Goal: Task Accomplishment & Management: Manage account settings

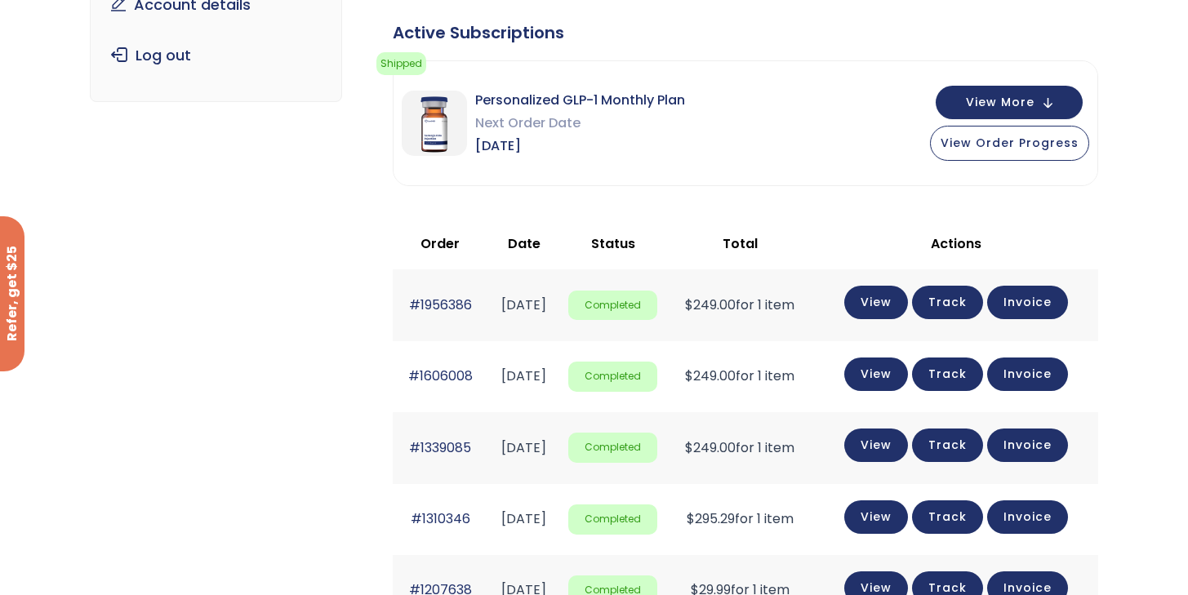
scroll to position [271, 0]
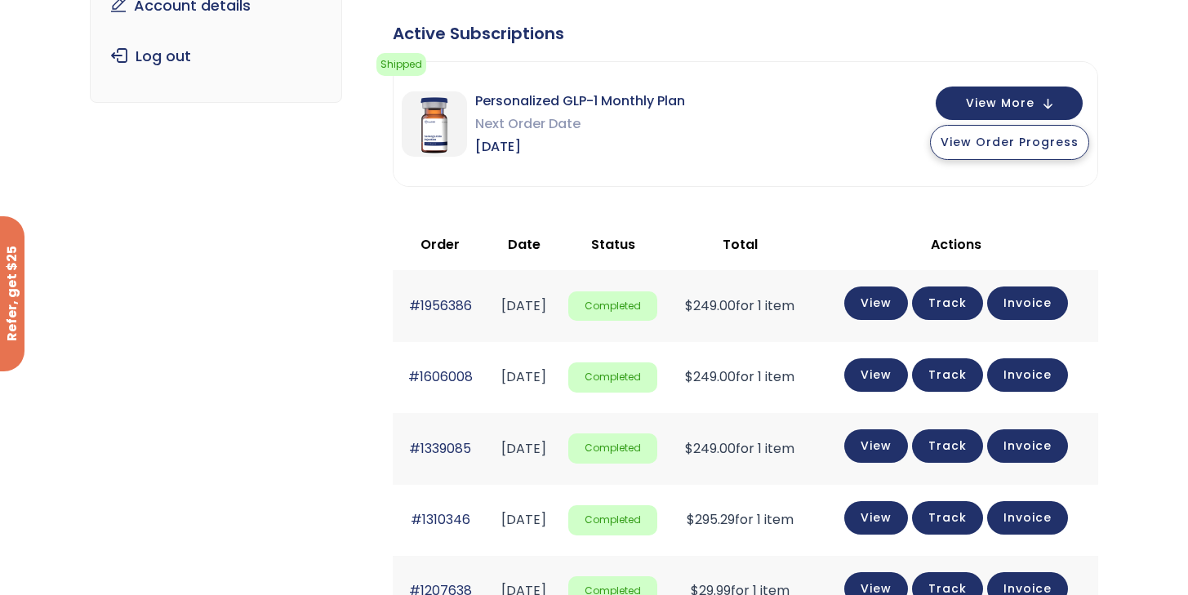
click at [996, 141] on span "View Order Progress" at bounding box center [1009, 142] width 138 height 16
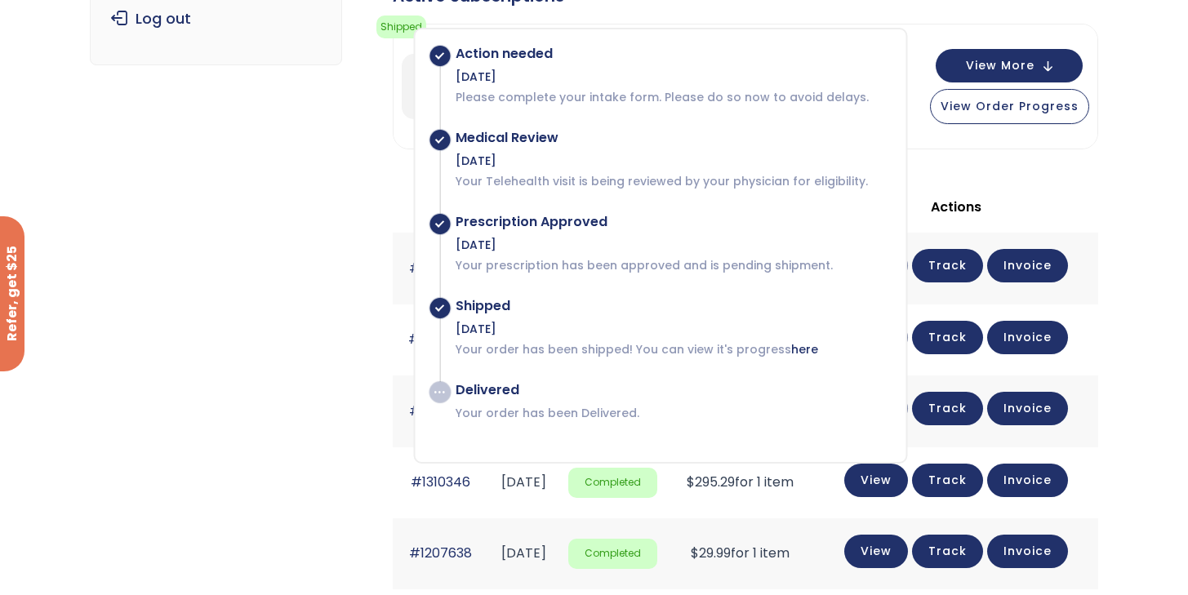
scroll to position [313, 0]
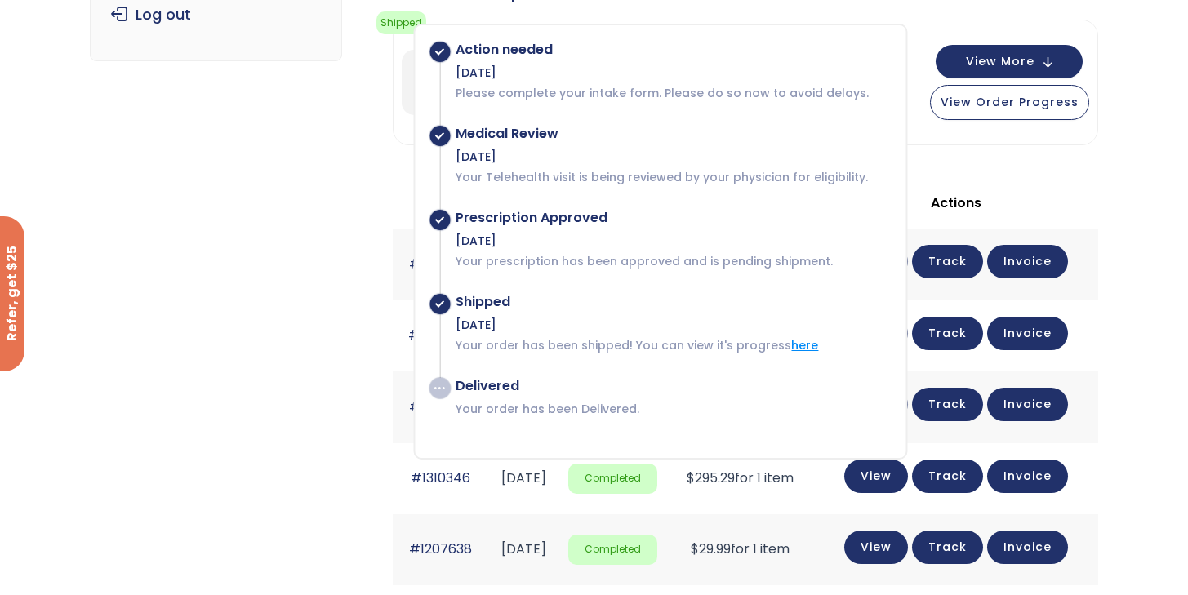
click at [797, 349] on link "here" at bounding box center [804, 345] width 27 height 16
click at [1045, 56] on button "View More" at bounding box center [1009, 59] width 147 height 33
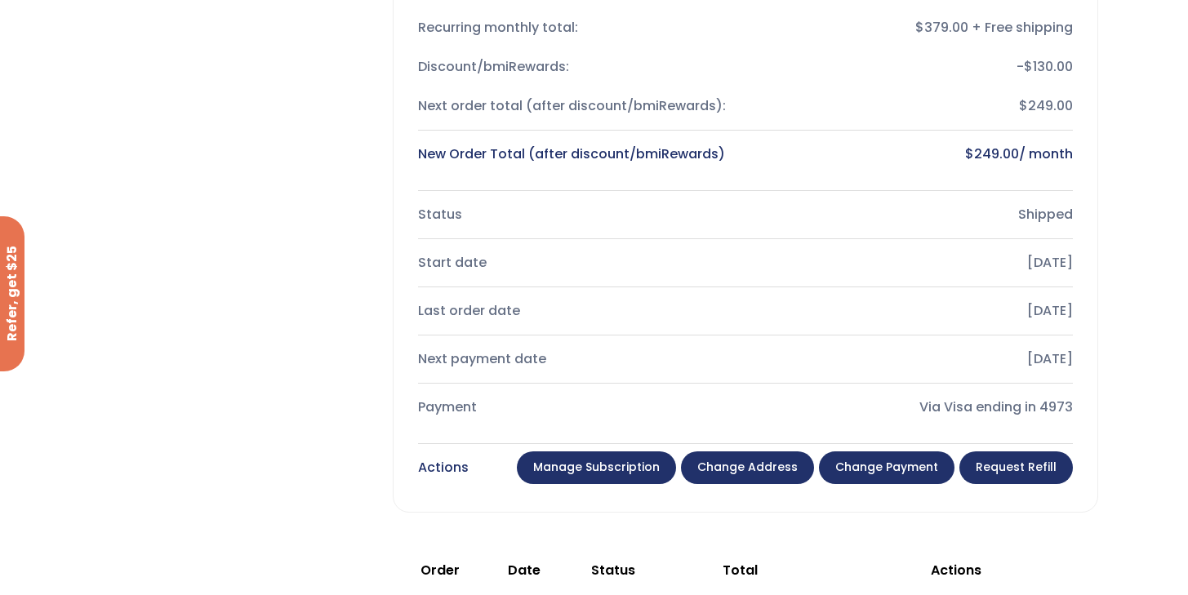
scroll to position [520, 0]
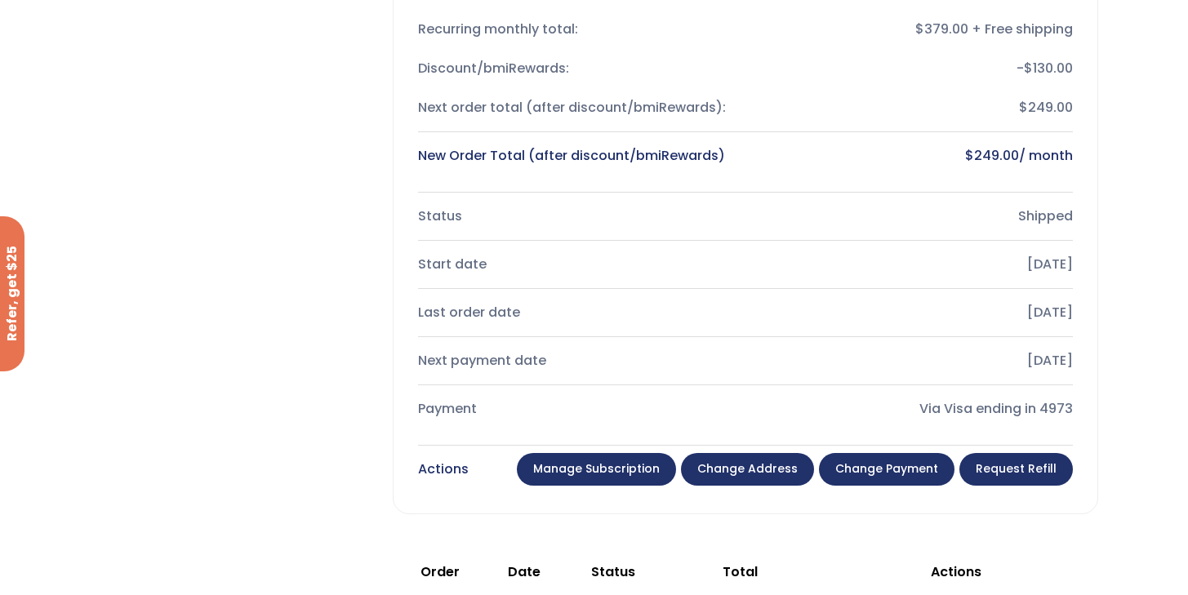
click at [625, 485] on link "Manage Subscription" at bounding box center [596, 469] width 159 height 33
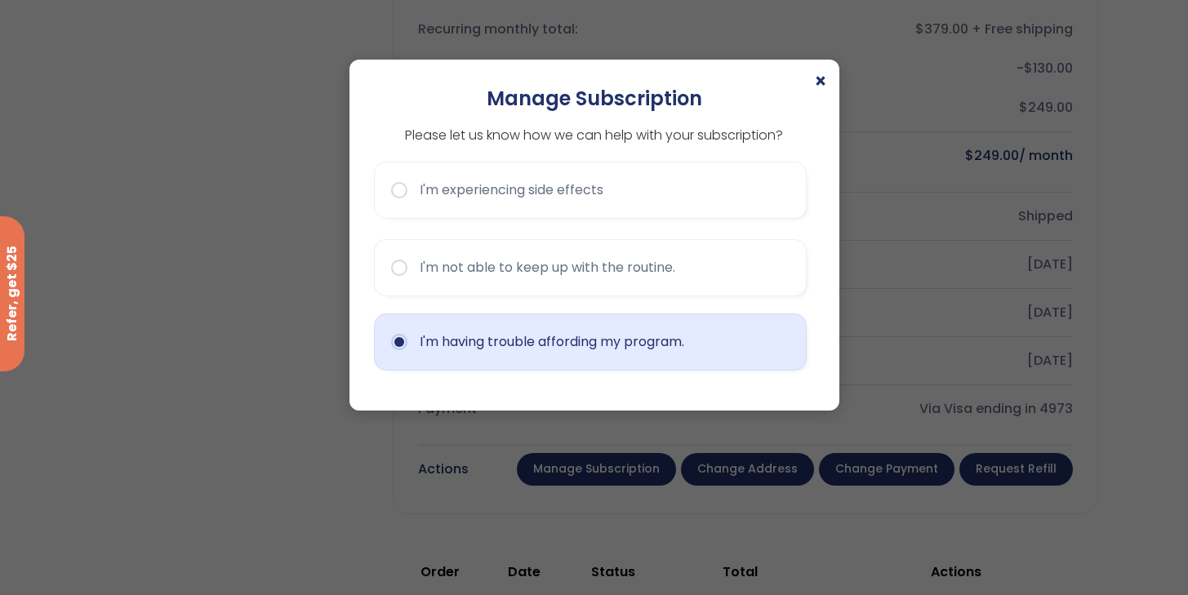
click at [625, 353] on button "I'm having trouble affording my program." at bounding box center [590, 341] width 433 height 57
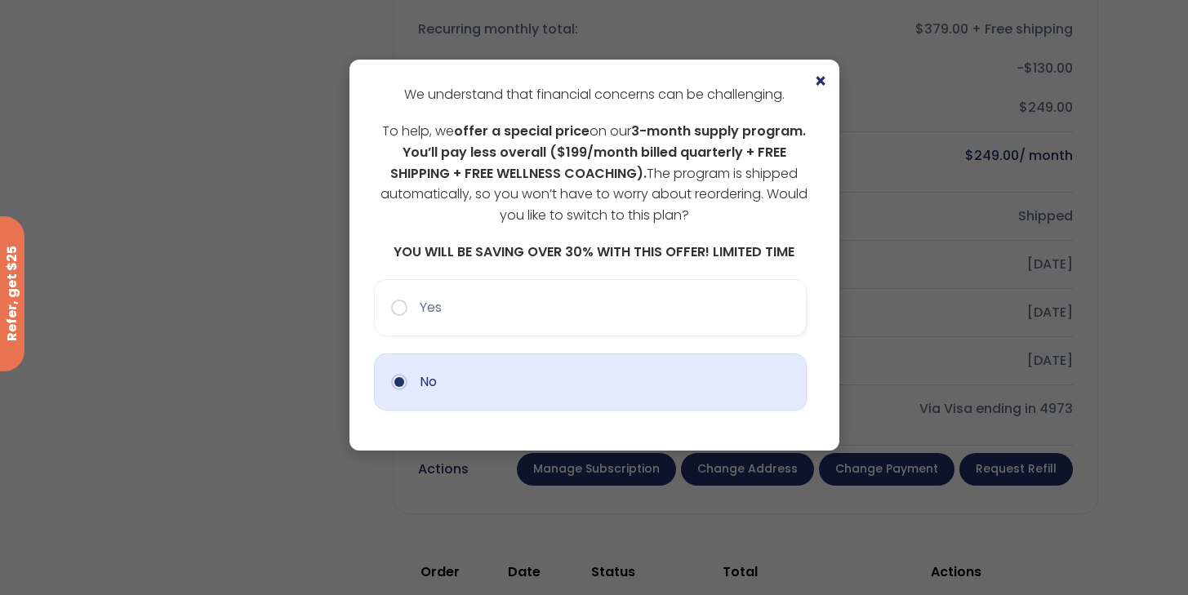
click at [543, 411] on div "Yes No" at bounding box center [594, 352] width 441 height 147
click at [515, 380] on button "No" at bounding box center [590, 381] width 433 height 57
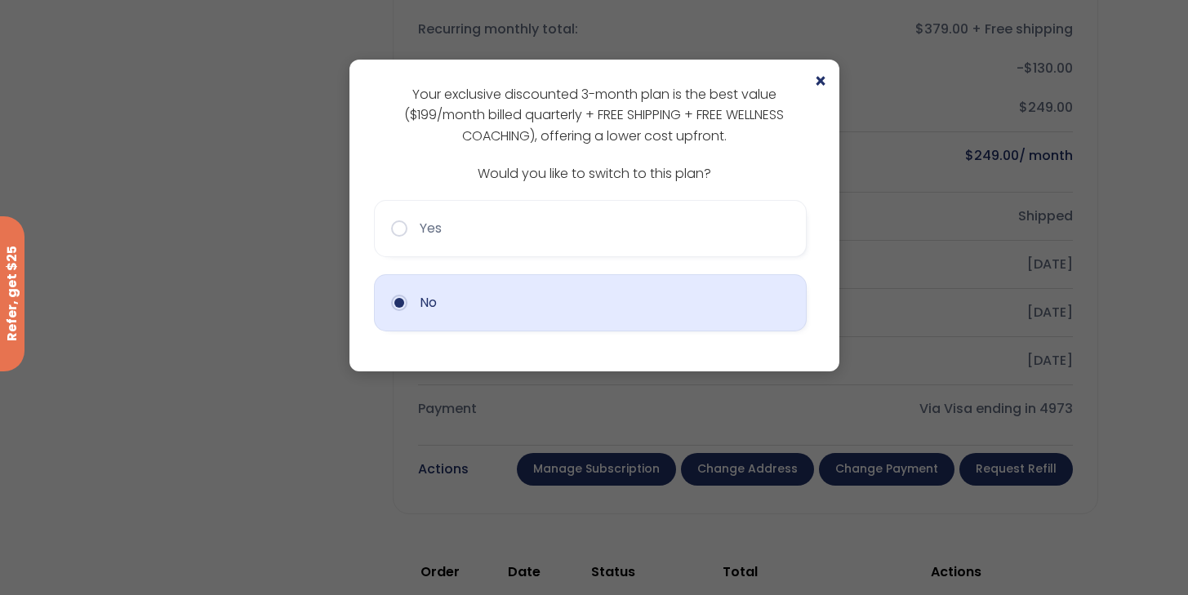
click at [458, 291] on button "No" at bounding box center [590, 302] width 433 height 57
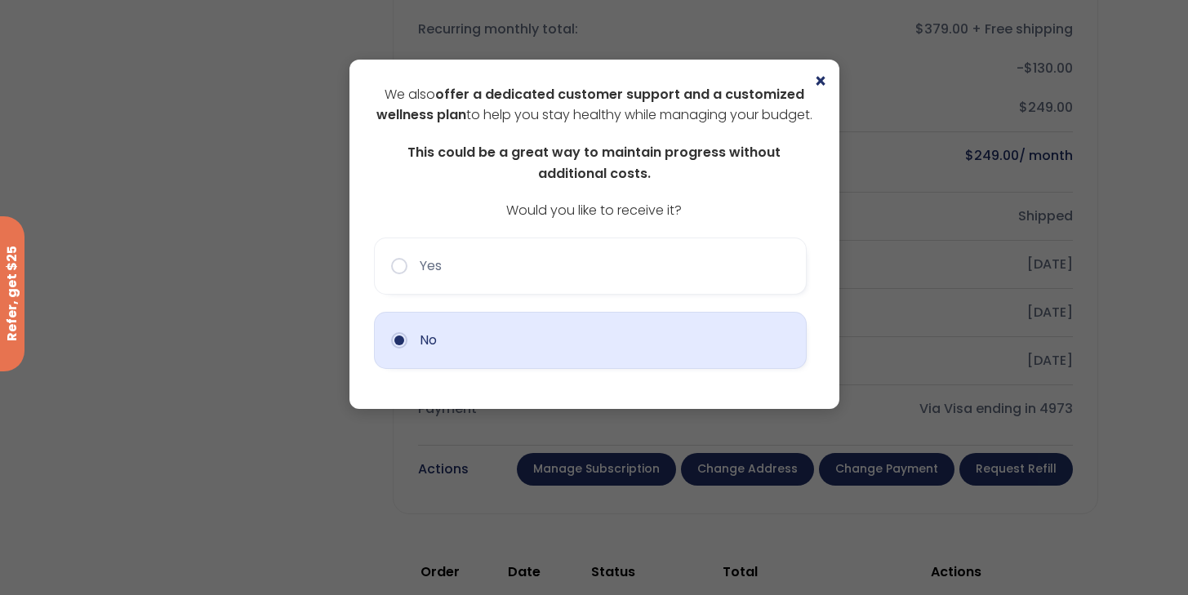
click at [465, 360] on button "No" at bounding box center [590, 340] width 433 height 57
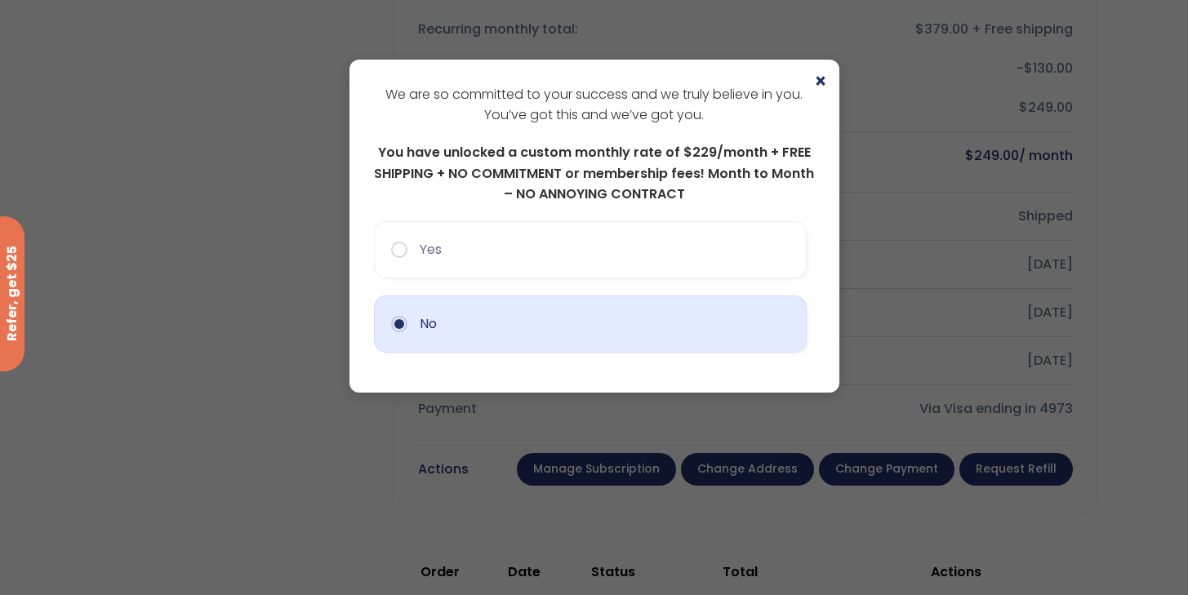
click at [451, 336] on button "No" at bounding box center [590, 324] width 433 height 57
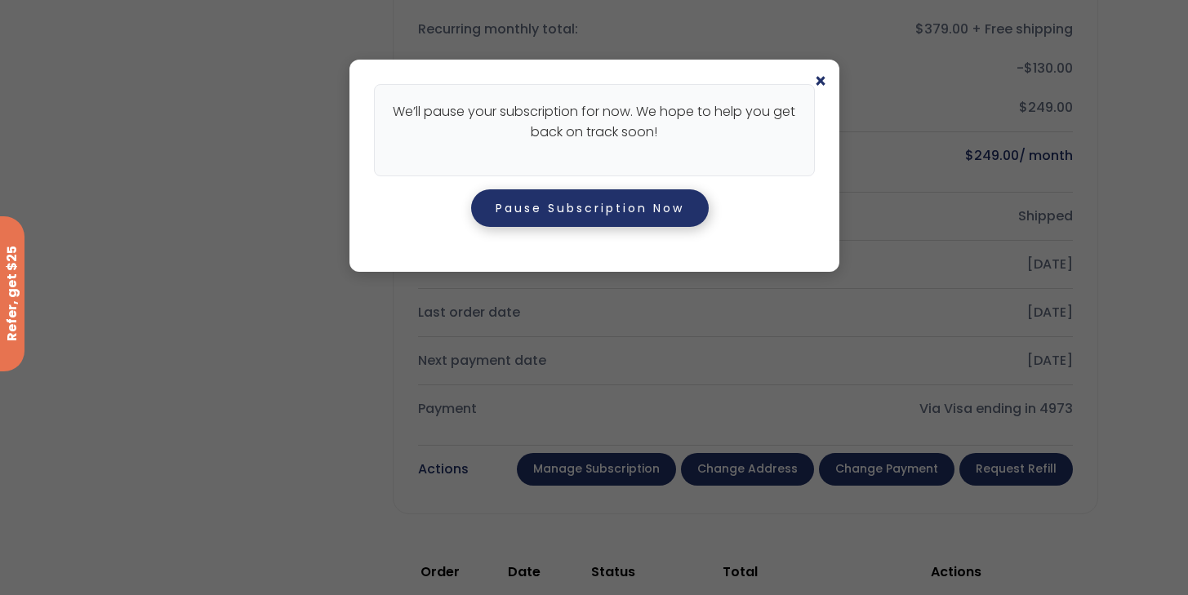
click at [621, 205] on button "Pause Subscription Now" at bounding box center [590, 208] width 238 height 38
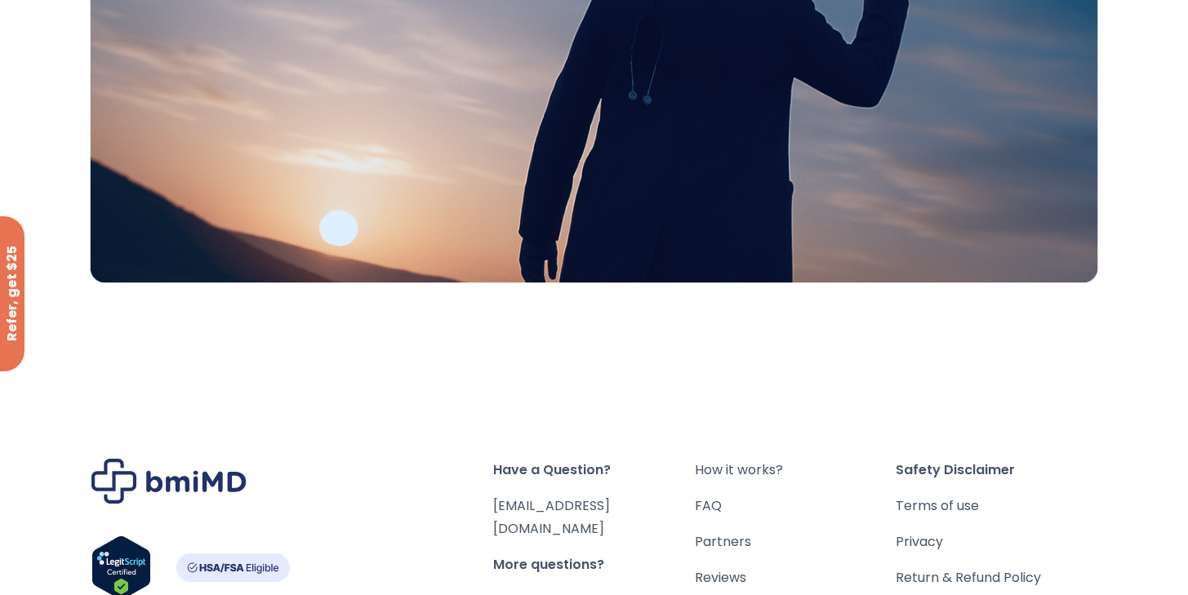
scroll to position [598, 0]
